Goal: Information Seeking & Learning: Learn about a topic

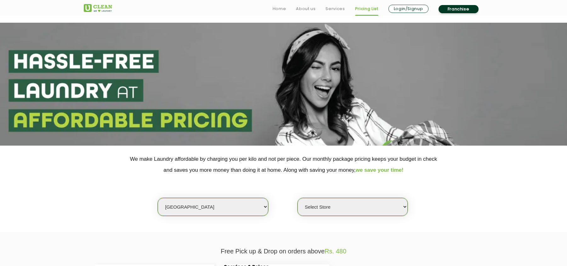
scroll to position [168, 0]
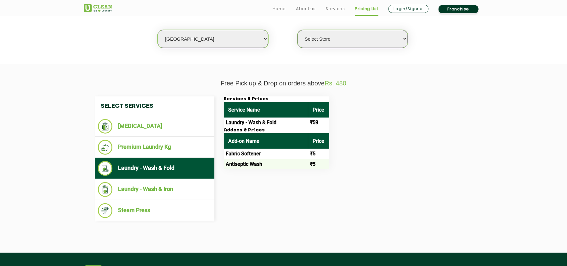
click at [214, 38] on select "Select city [GEOGRAPHIC_DATA] [GEOGRAPHIC_DATA] [GEOGRAPHIC_DATA] [GEOGRAPHIC_D…" at bounding box center [213, 39] width 110 height 18
select select "60"
click at [158, 30] on select "Select city [GEOGRAPHIC_DATA] [GEOGRAPHIC_DATA] [GEOGRAPHIC_DATA] [GEOGRAPHIC_D…" at bounding box center [213, 39] width 110 height 18
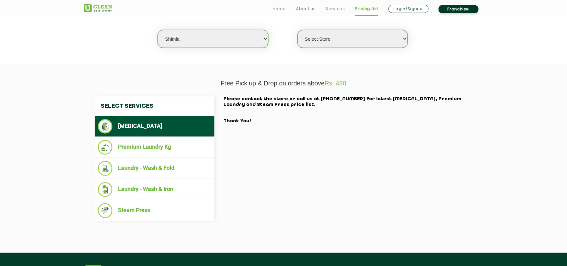
click at [342, 43] on select "Select Store [GEOGRAPHIC_DATA] [GEOGRAPHIC_DATA] UClean Kasumpti [GEOGRAPHIC_DA…" at bounding box center [353, 39] width 110 height 18
click at [340, 127] on div "Select Services [MEDICAL_DATA] Premium Laundry Kg Laundry - Wash & Fold Laundry…" at bounding box center [283, 158] width 387 height 125
click at [156, 159] on ul "Laundry - Wash & Fold" at bounding box center [155, 168] width 120 height 21
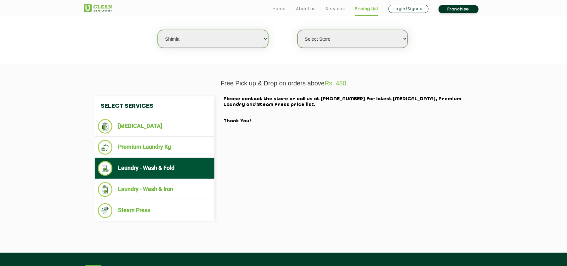
click at [334, 39] on select "Select Store [GEOGRAPHIC_DATA] [GEOGRAPHIC_DATA] UClean Kasumpti [GEOGRAPHIC_DA…" at bounding box center [353, 39] width 110 height 18
click at [298, 30] on select "Select Store [GEOGRAPHIC_DATA] [GEOGRAPHIC_DATA] UClean Kasumpti [GEOGRAPHIC_DA…" at bounding box center [353, 39] width 110 height 18
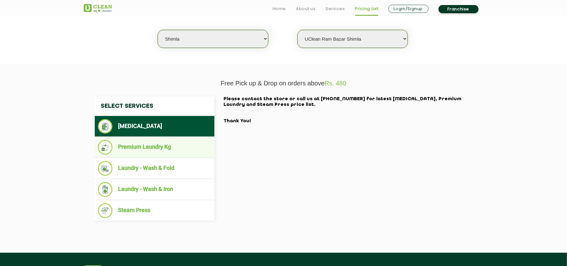
click at [183, 146] on li "Premium Laundry Kg" at bounding box center [154, 147] width 113 height 15
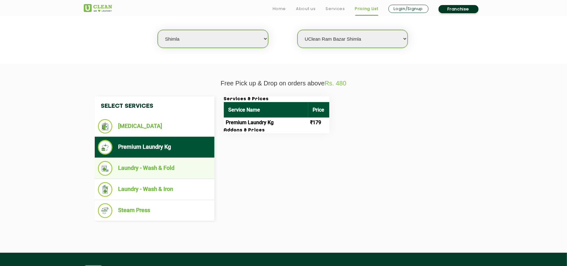
click at [178, 166] on li "Laundry - Wash & Fold" at bounding box center [154, 168] width 113 height 15
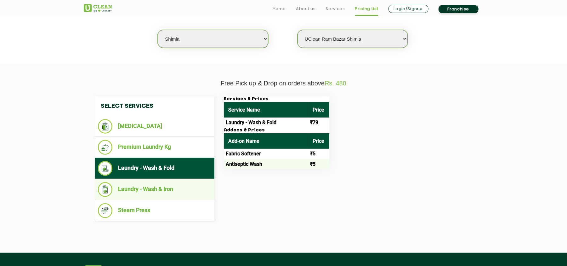
click at [169, 183] on li "Laundry - Wash & Iron" at bounding box center [154, 189] width 113 height 15
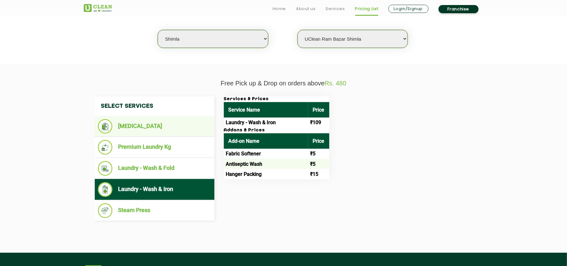
click at [160, 126] on li "[MEDICAL_DATA]" at bounding box center [154, 126] width 113 height 14
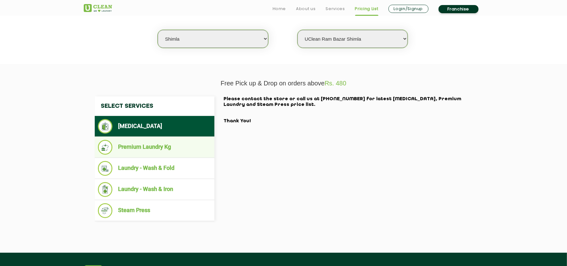
click at [155, 146] on li "Premium Laundry Kg" at bounding box center [154, 147] width 113 height 15
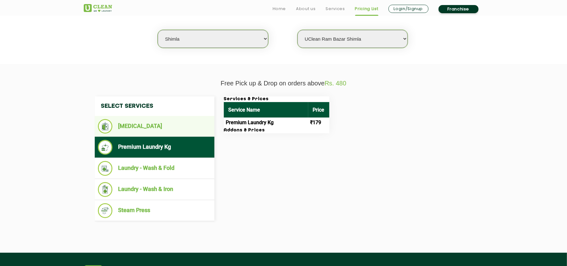
click at [149, 129] on li "[MEDICAL_DATA]" at bounding box center [154, 126] width 113 height 14
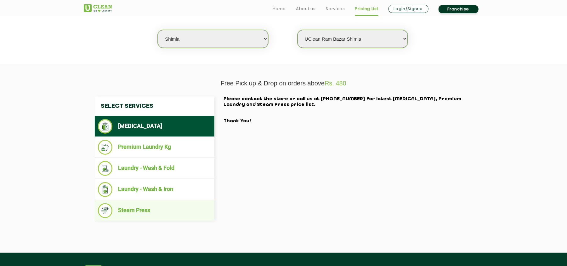
click at [167, 209] on li "Steam Press" at bounding box center [154, 210] width 113 height 15
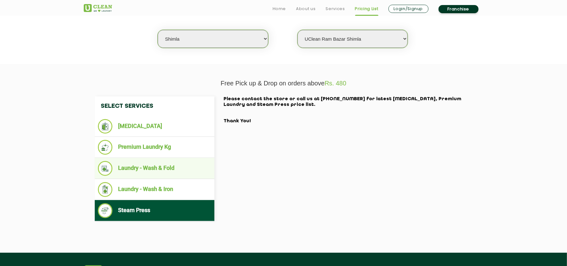
click at [161, 167] on li "Laundry - Wash & Fold" at bounding box center [154, 168] width 113 height 15
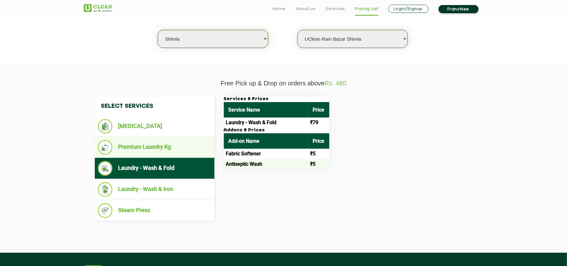
click at [161, 148] on li "Premium Laundry Kg" at bounding box center [154, 147] width 113 height 15
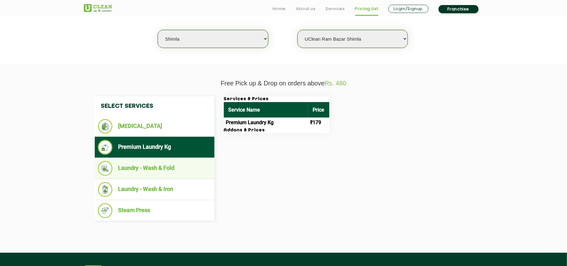
click at [167, 164] on li "Laundry - Wash & Fold" at bounding box center [154, 168] width 113 height 15
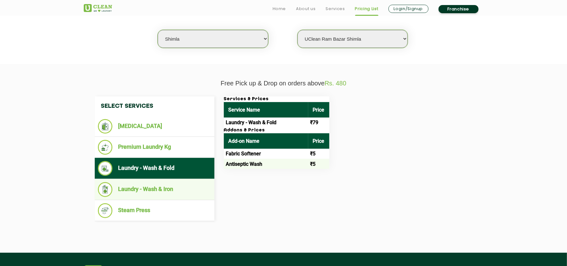
click at [167, 184] on li "Laundry - Wash & Iron" at bounding box center [154, 189] width 113 height 15
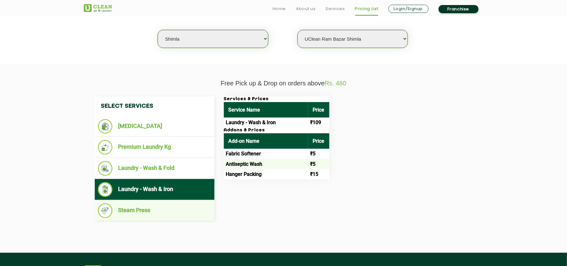
click at [169, 204] on li "Steam Press" at bounding box center [154, 210] width 113 height 15
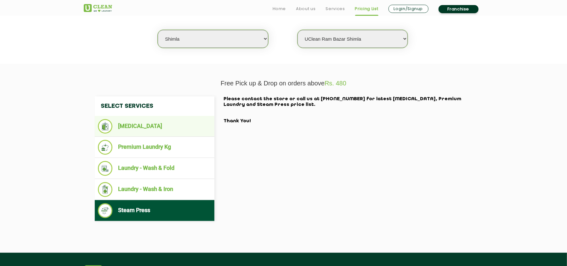
click at [149, 129] on li "[MEDICAL_DATA]" at bounding box center [154, 126] width 113 height 14
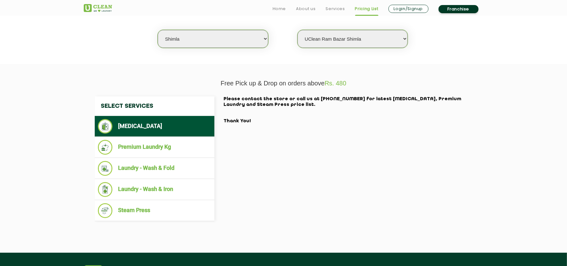
drag, startPoint x: 346, startPoint y: 33, endPoint x: 345, endPoint y: 45, distance: 11.4
click at [346, 33] on select "Select Store [GEOGRAPHIC_DATA] [GEOGRAPHIC_DATA] UClean Kasumpti [GEOGRAPHIC_DA…" at bounding box center [353, 39] width 110 height 18
select select "199"
click at [298, 30] on select "Select Store [GEOGRAPHIC_DATA] [GEOGRAPHIC_DATA] UClean Kasumpti [GEOGRAPHIC_DA…" at bounding box center [353, 39] width 110 height 18
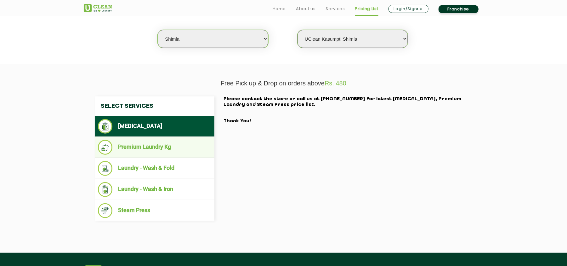
click at [168, 143] on li "Premium Laundry Kg" at bounding box center [154, 147] width 113 height 15
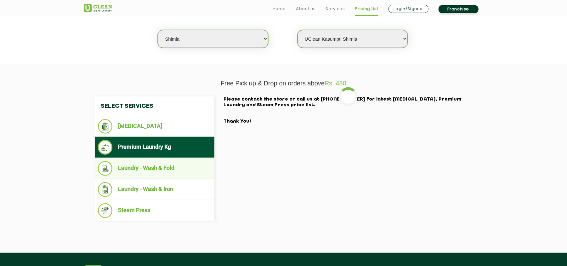
click at [167, 166] on li "Laundry - Wash & Fold" at bounding box center [154, 168] width 113 height 15
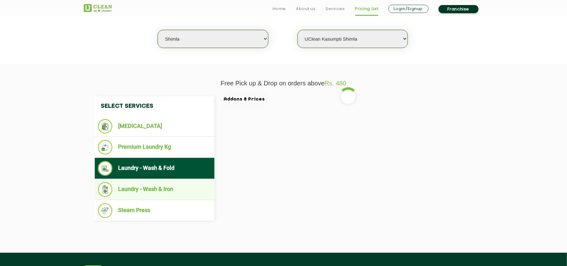
click at [167, 184] on li "Laundry - Wash & Iron" at bounding box center [154, 189] width 113 height 15
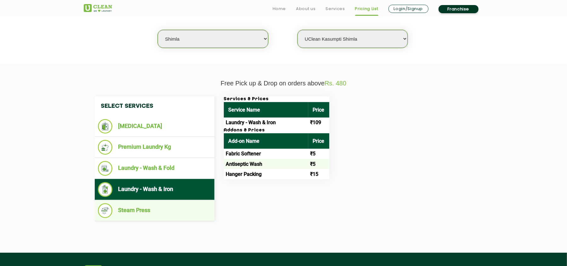
click at [167, 202] on ul "Steam Press" at bounding box center [155, 210] width 120 height 21
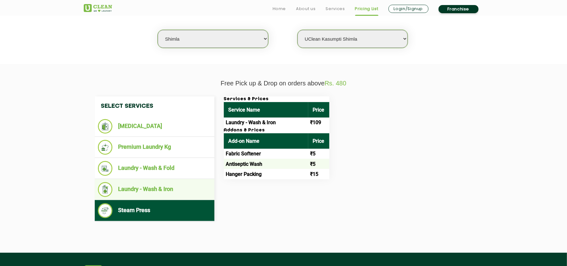
click at [167, 184] on li "Laundry - Wash & Iron" at bounding box center [154, 189] width 113 height 15
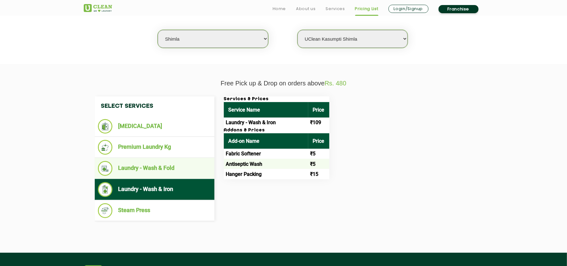
click at [166, 161] on li "Laundry - Wash & Fold" at bounding box center [154, 168] width 113 height 15
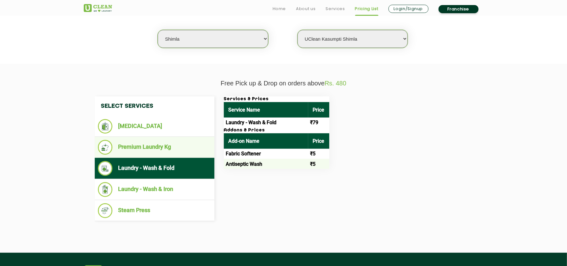
click at [163, 141] on li "Premium Laundry Kg" at bounding box center [154, 147] width 113 height 15
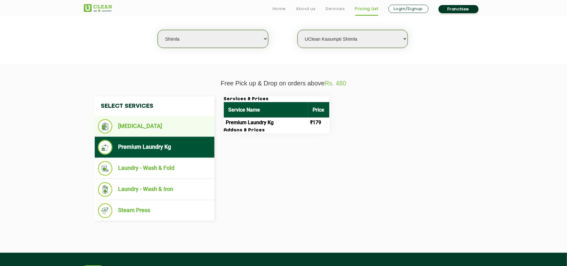
click at [161, 125] on li "[MEDICAL_DATA]" at bounding box center [154, 126] width 113 height 14
